Goal: Find specific page/section

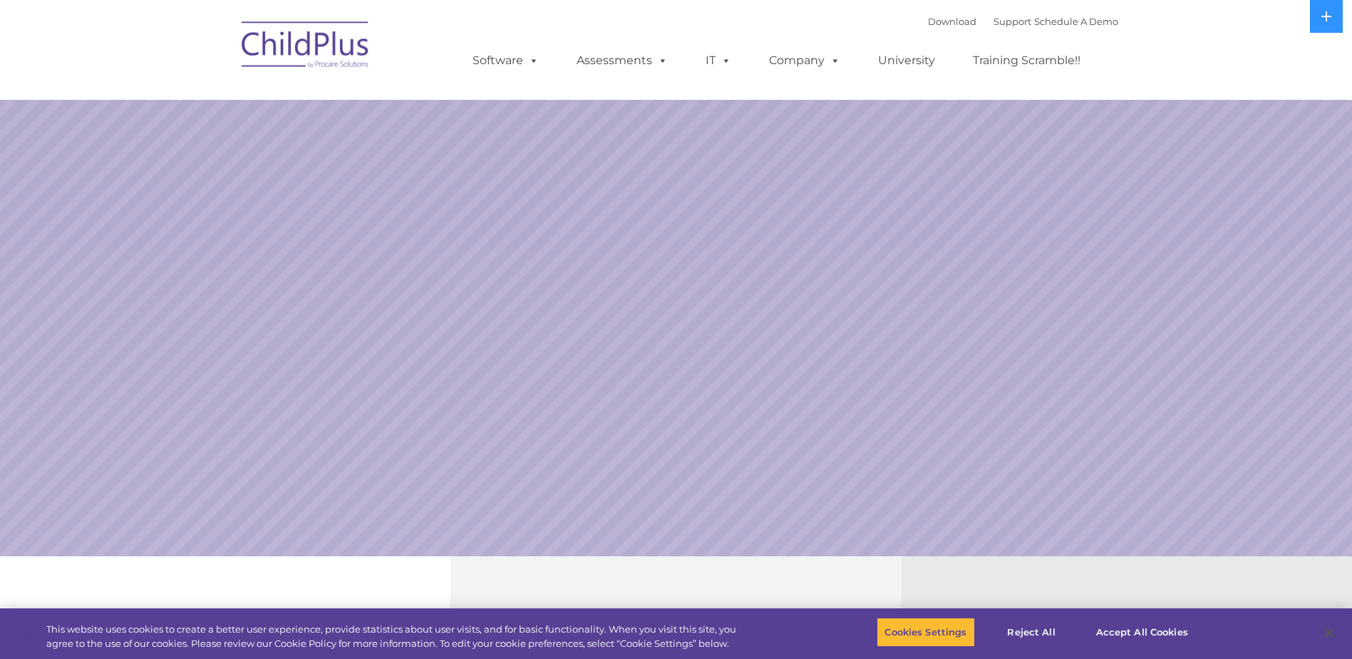
select select "MEDIUM"
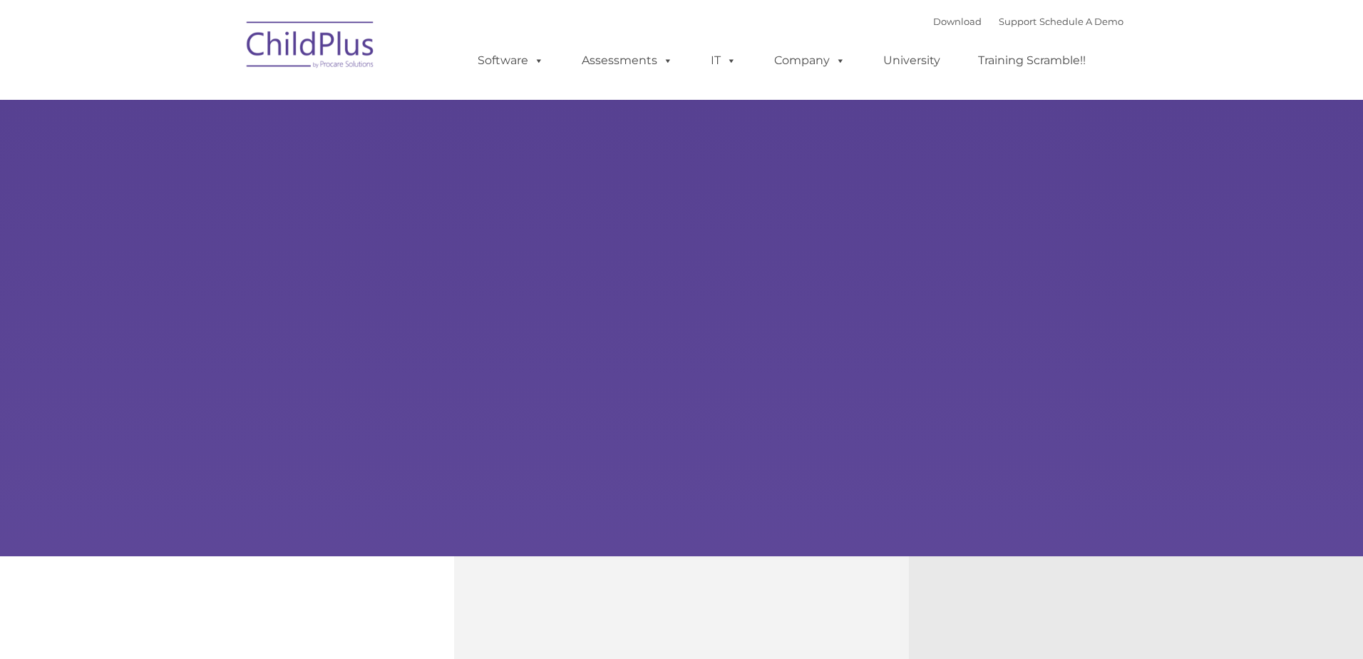
type input ""
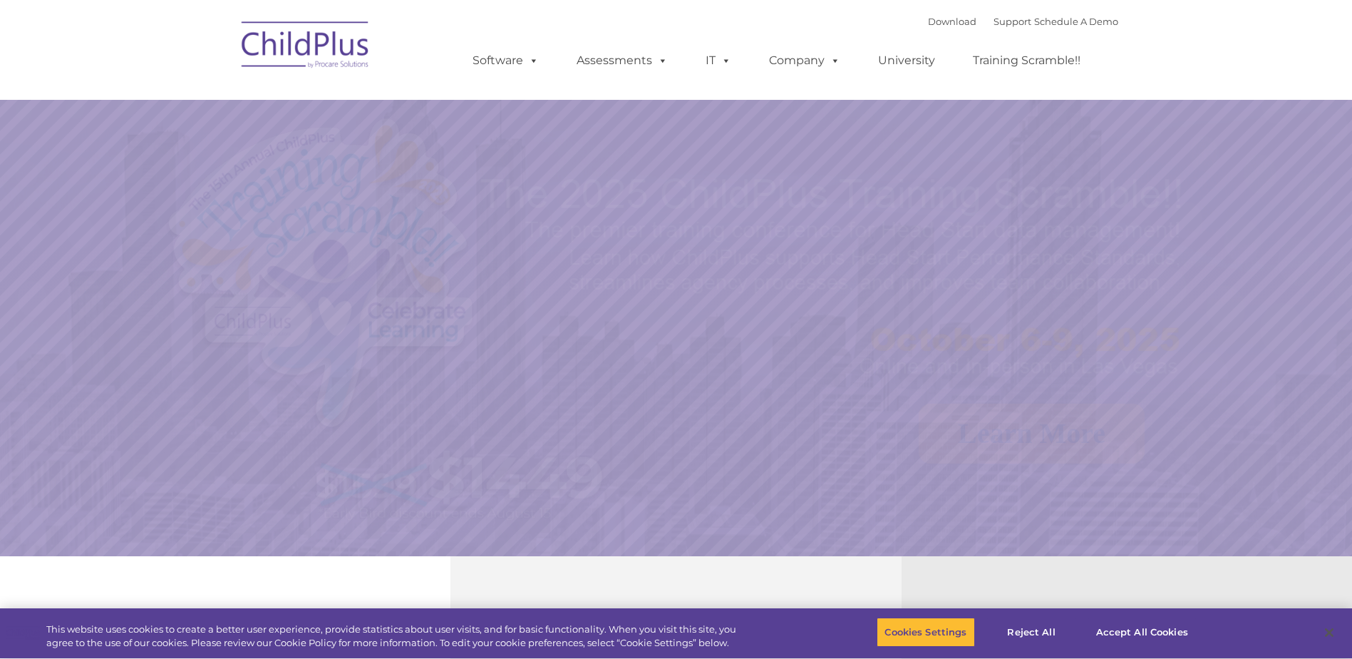
select select "MEDIUM"
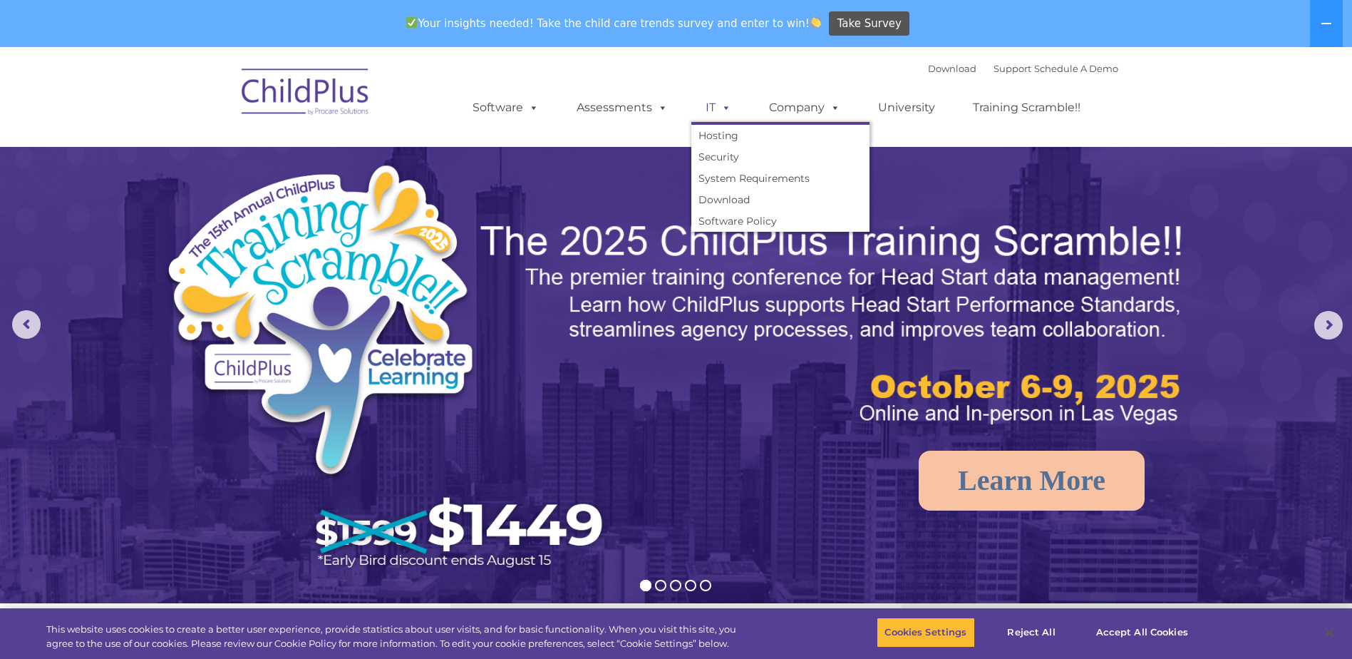
click at [716, 110] on span at bounding box center [724, 108] width 16 height 14
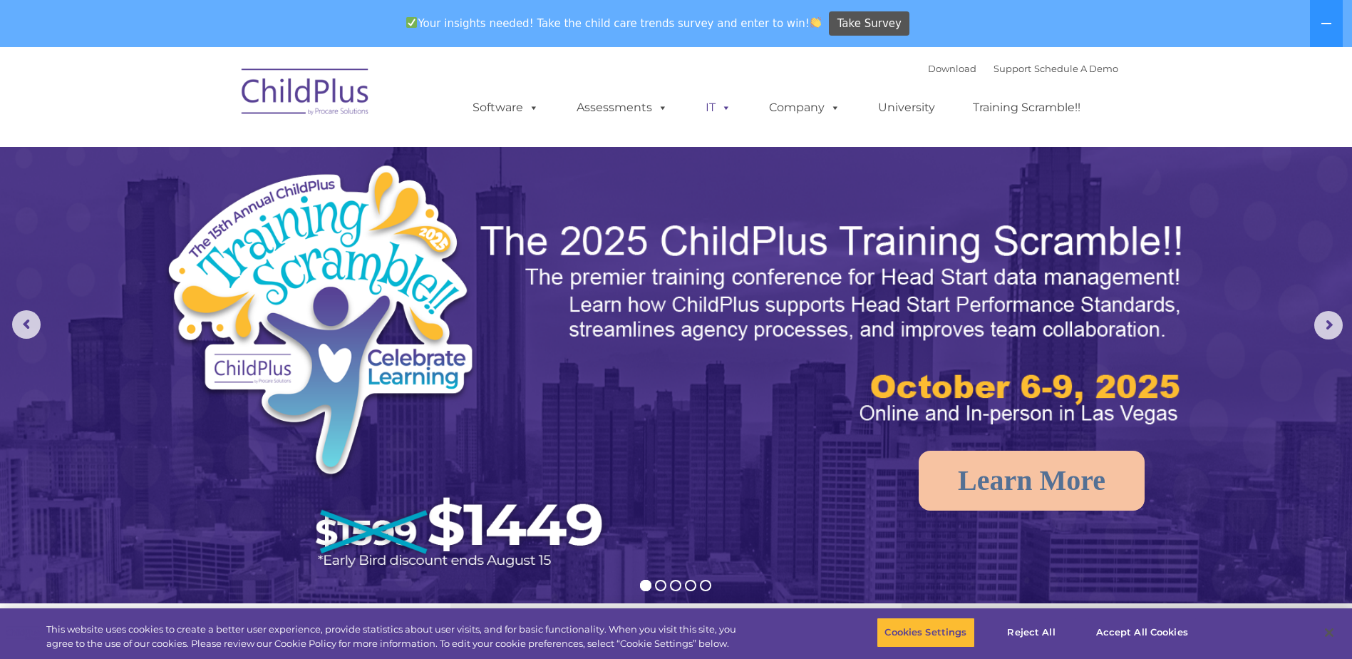
click at [716, 110] on span at bounding box center [724, 108] width 16 height 14
